Goal: Navigation & Orientation: Find specific page/section

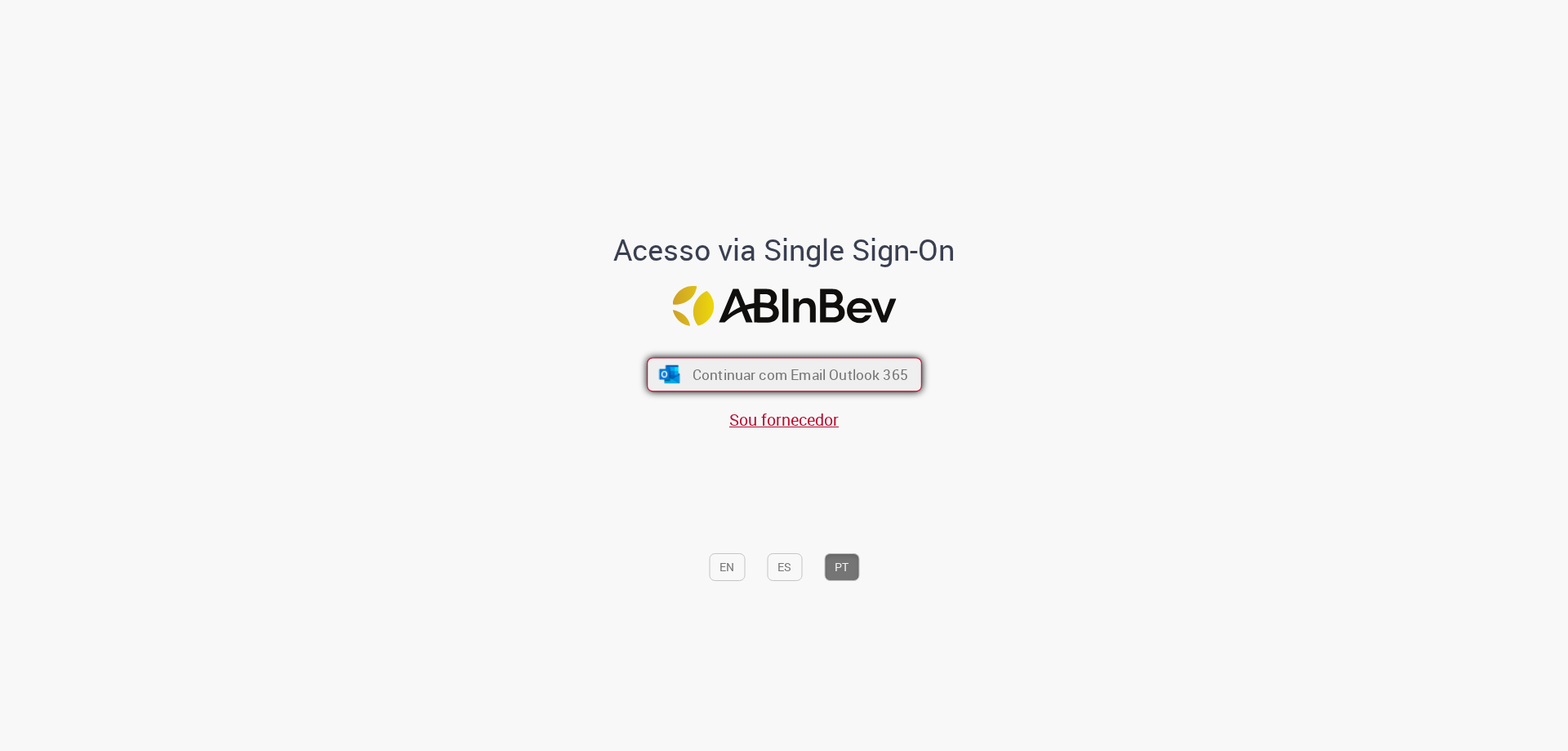
click at [851, 372] on span "Continuar com Email Outlook 365" at bounding box center [800, 374] width 215 height 19
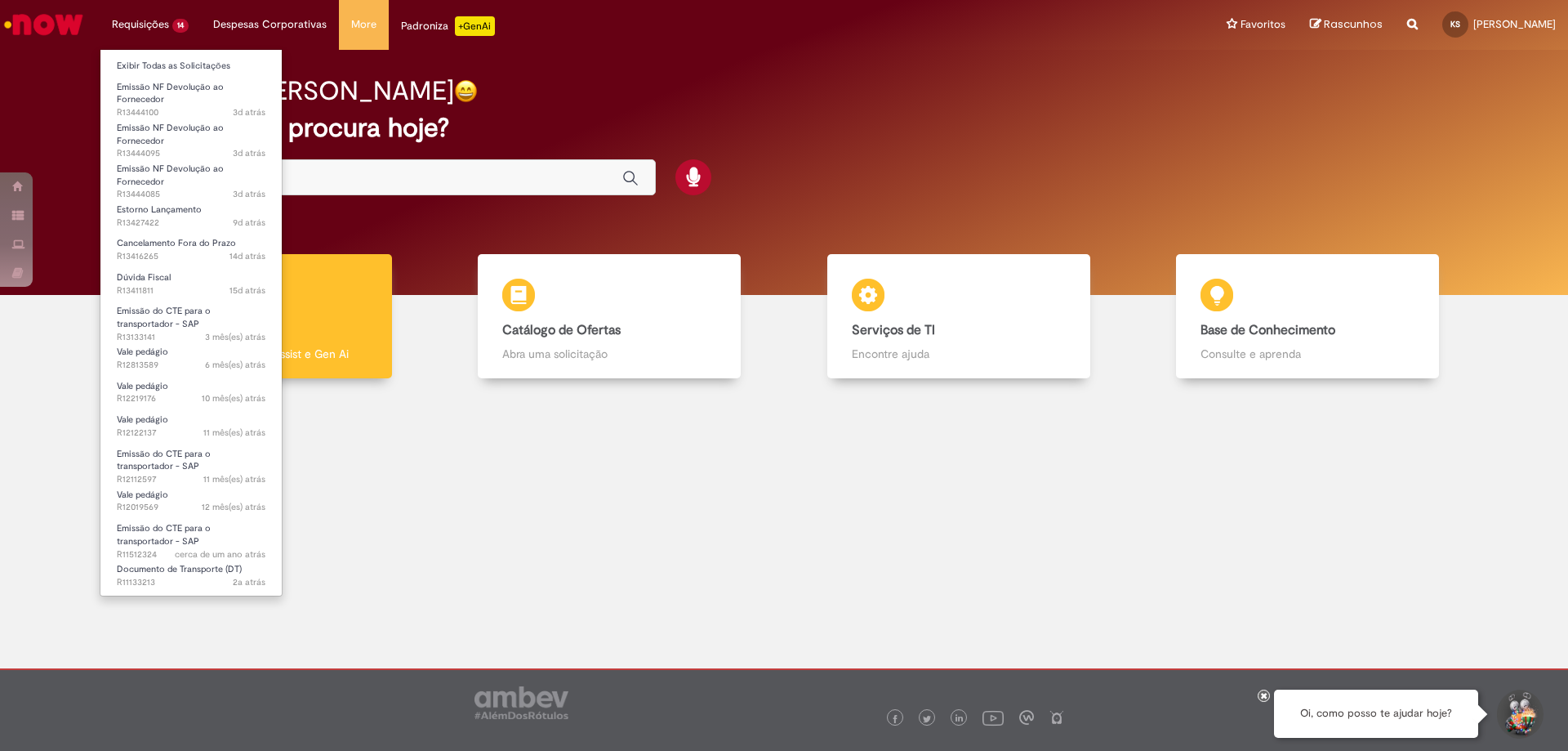
click at [130, 20] on li "Requisições 14 Exibir Todas as Solicitações Emissão NF Devolução ao Fornecedor …" at bounding box center [150, 24] width 101 height 49
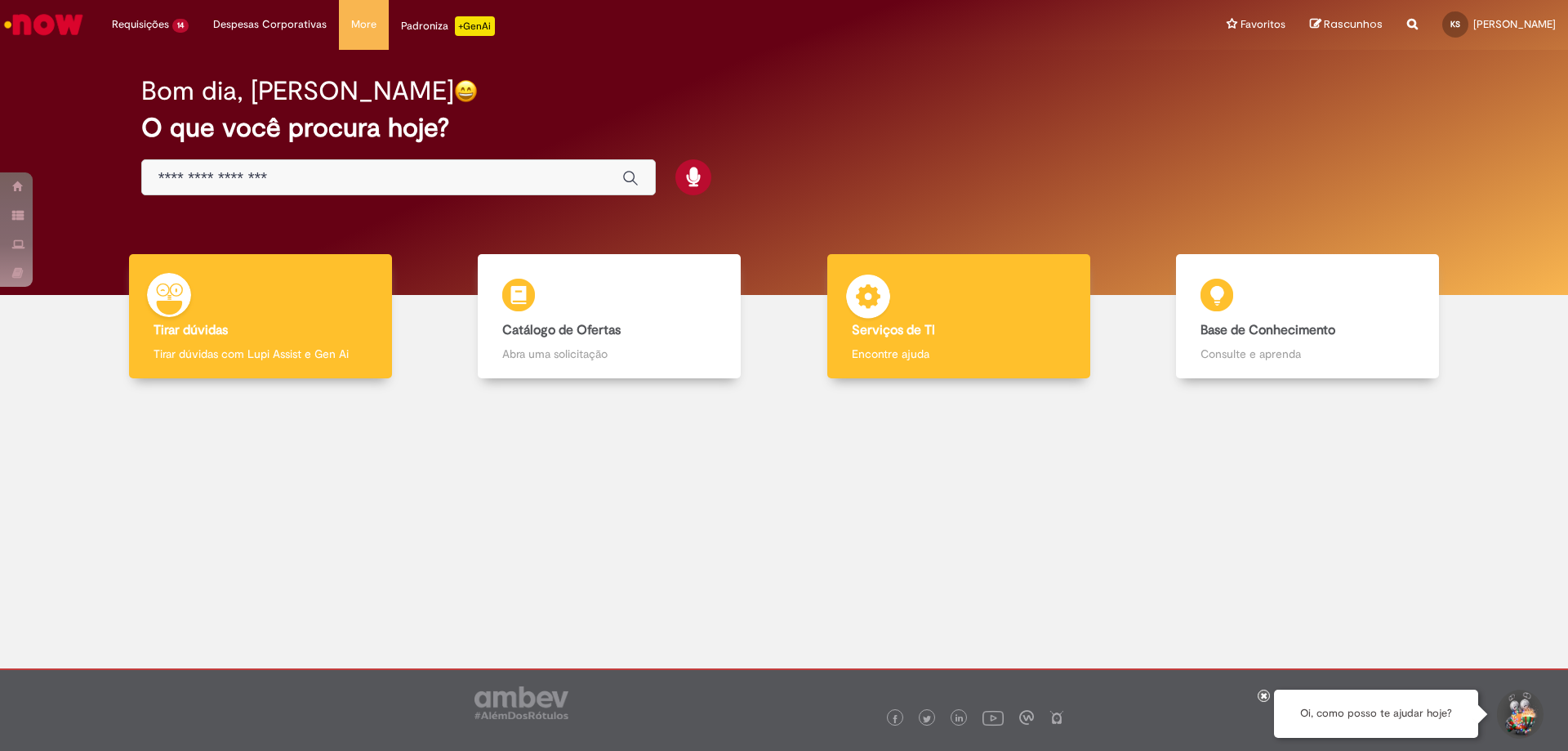
click at [1006, 314] on div "Serviços de TI Serviços de TI Encontre ajuda" at bounding box center [958, 317] width 263 height 125
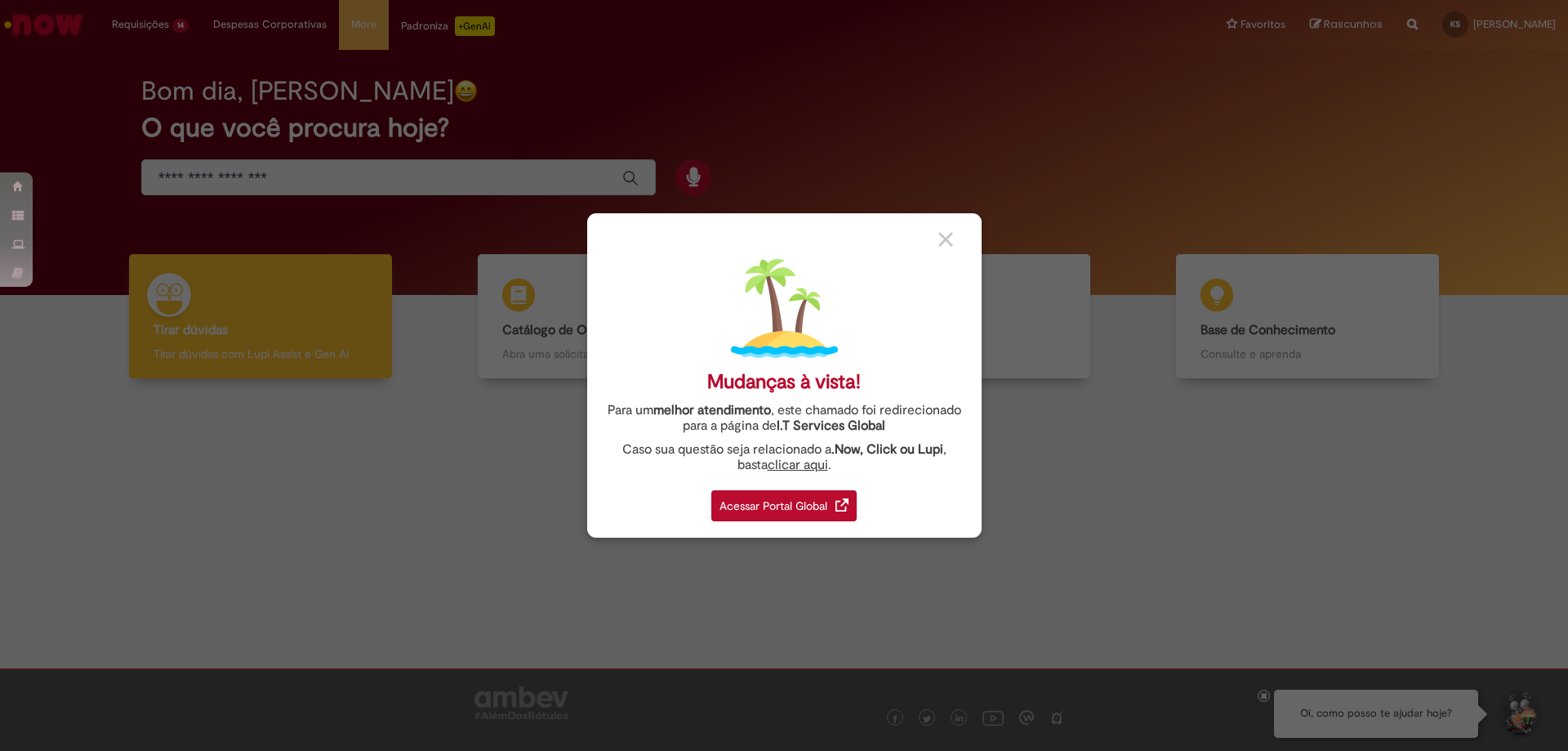
click at [791, 492] on div "Acessar Portal Global" at bounding box center [784, 506] width 146 height 31
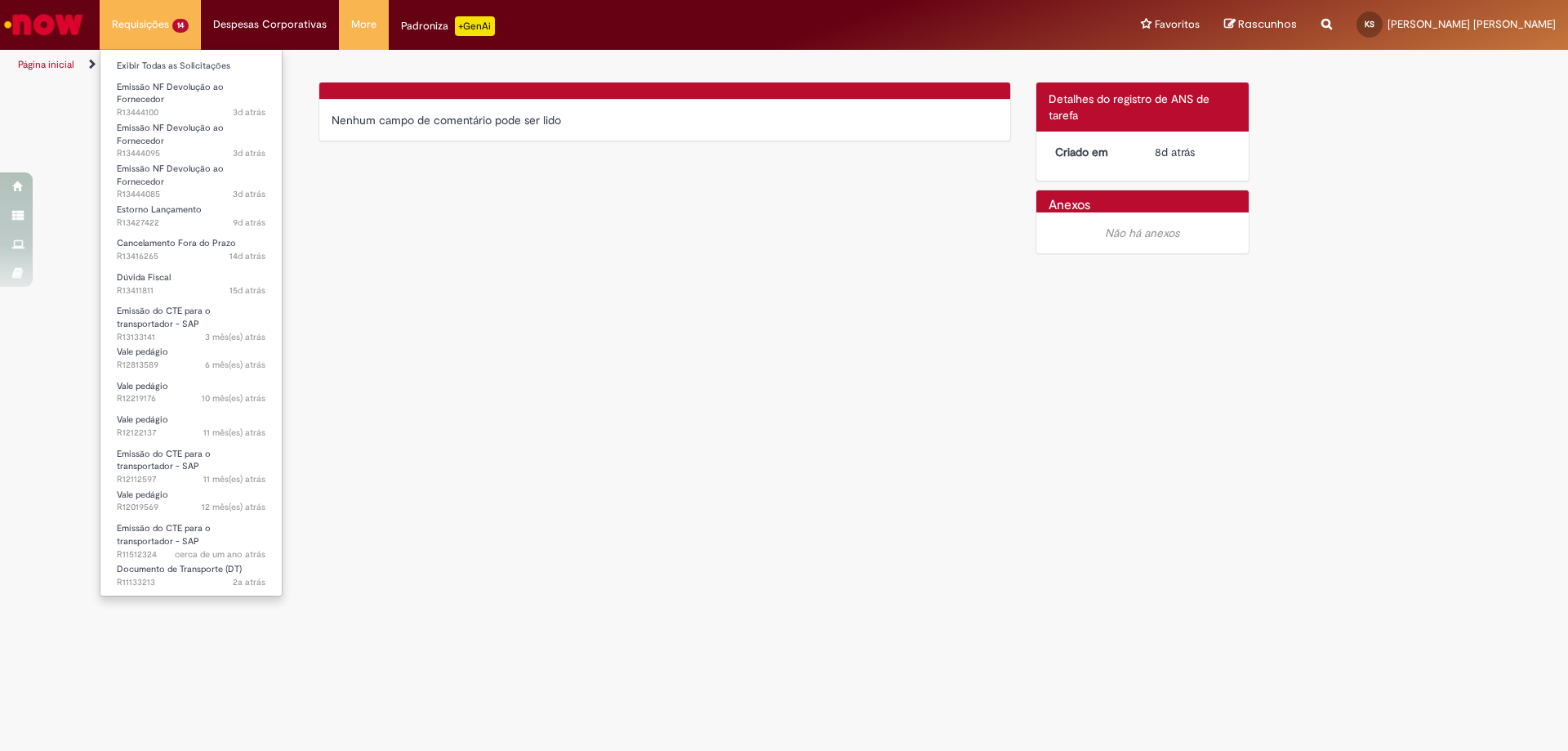
click at [149, 33] on li "Requisições 14 Exibir Todas as Solicitações Emissão NF Devolução ao Fornecedor …" at bounding box center [150, 24] width 101 height 49
